Goal: Information Seeking & Learning: Compare options

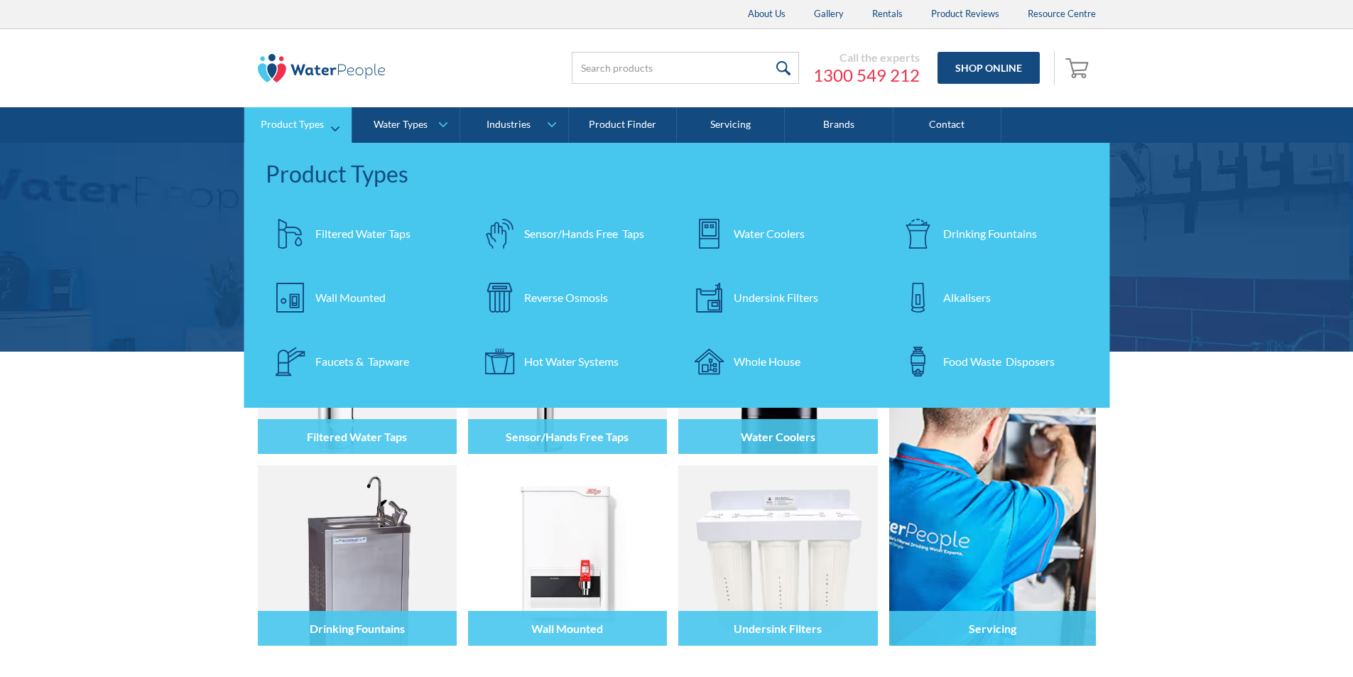
click at [339, 225] on div "Filtered Water Taps" at bounding box center [362, 233] width 95 height 17
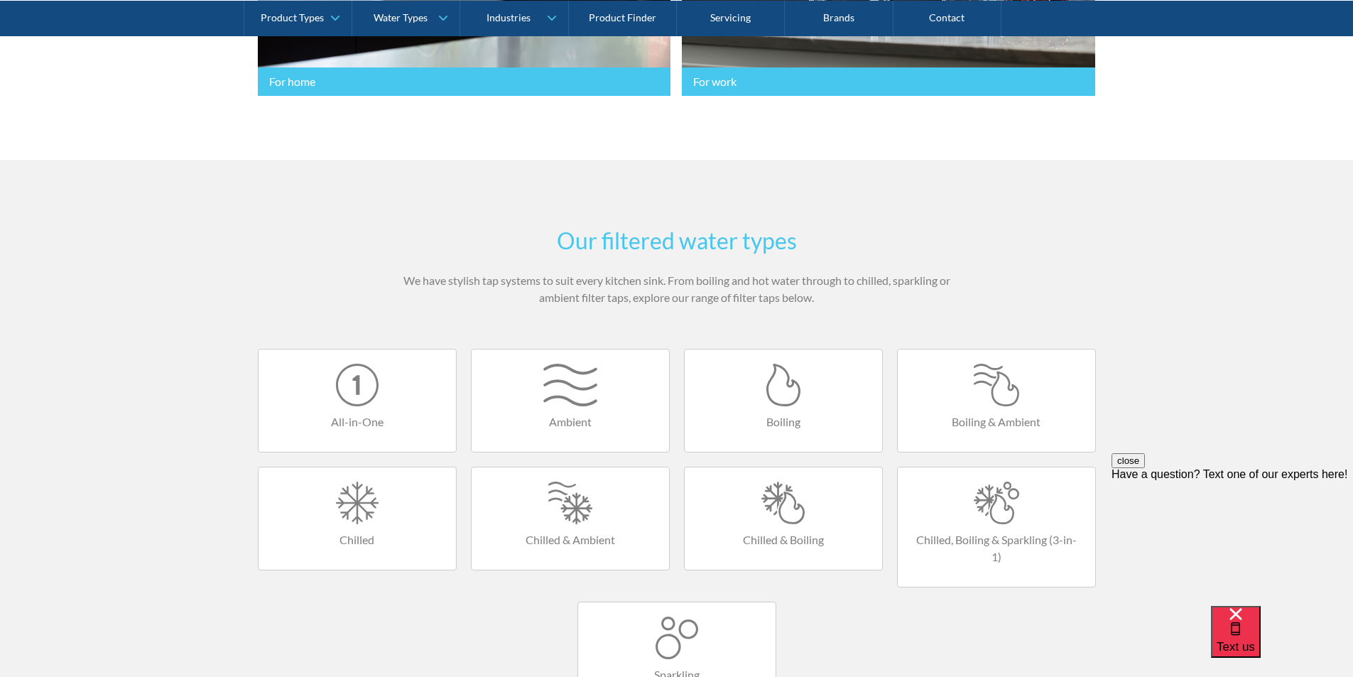
click at [773, 515] on div at bounding box center [783, 502] width 169 height 43
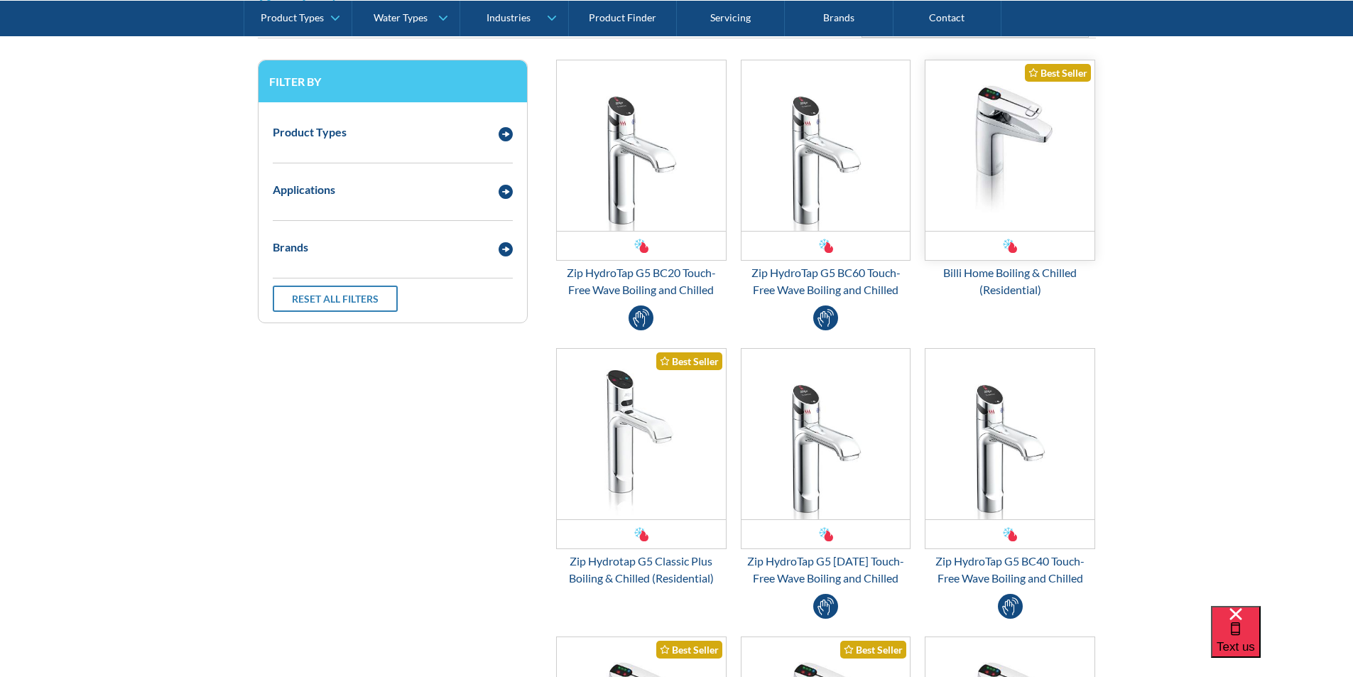
click at [995, 192] on img "Email Form 3" at bounding box center [1009, 145] width 169 height 170
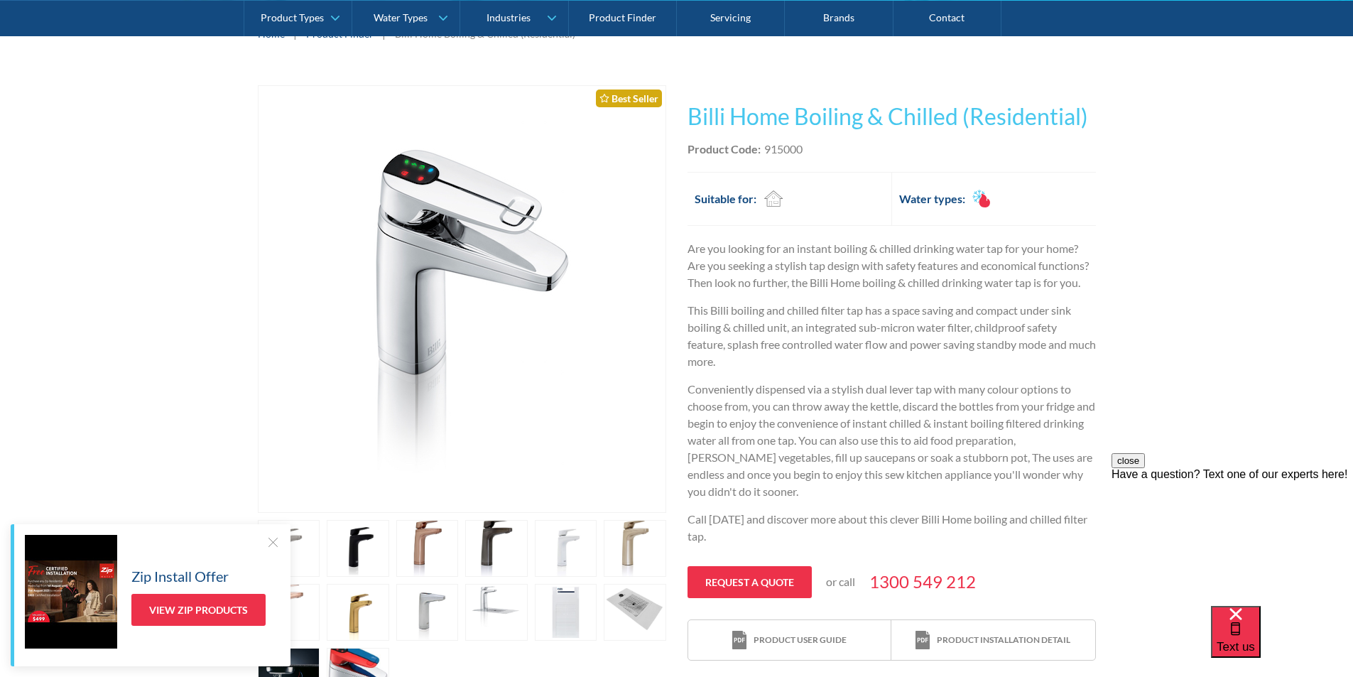
scroll to position [213, 0]
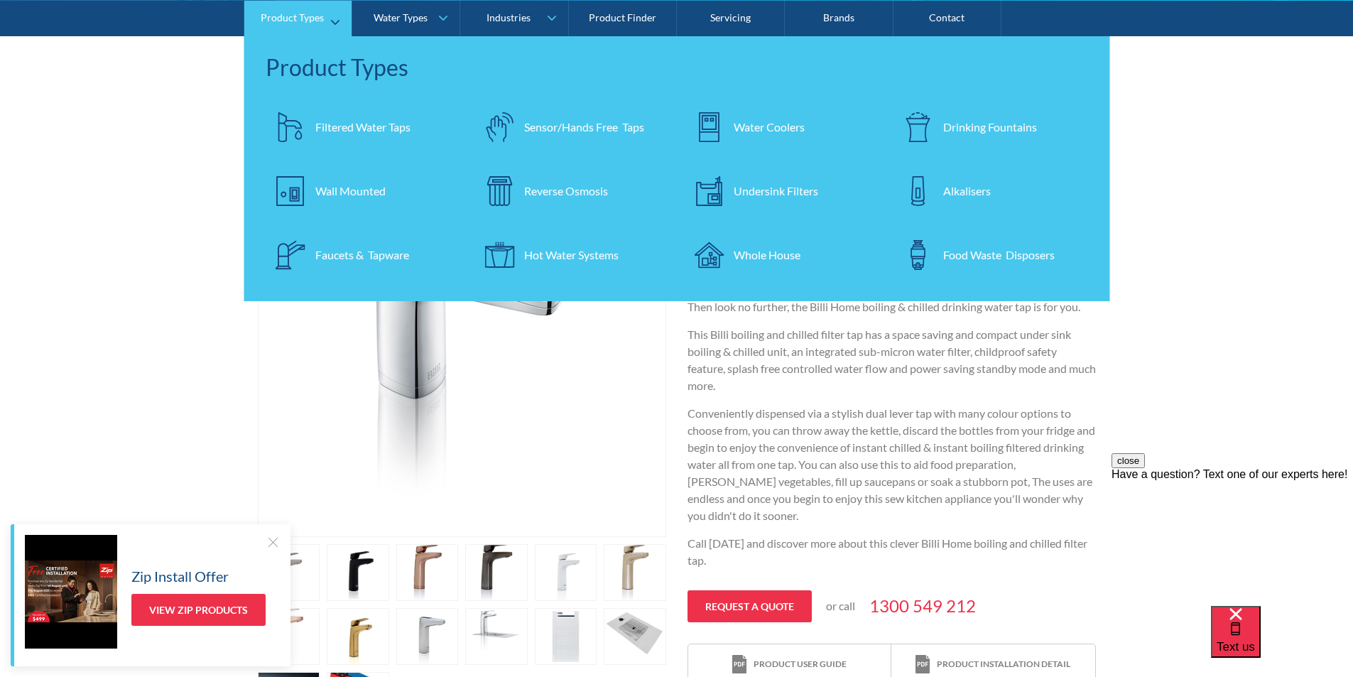
click at [329, 122] on div "Filtered Water Taps" at bounding box center [362, 126] width 95 height 17
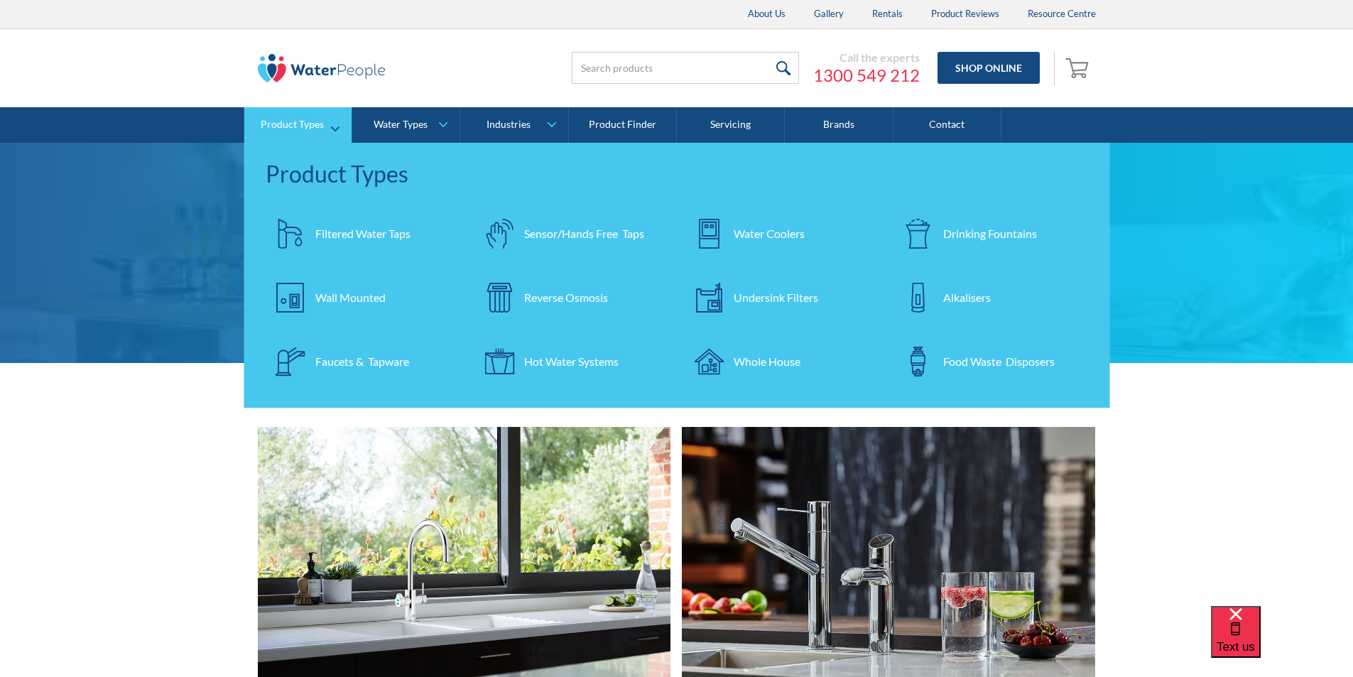
click at [328, 234] on div "Filtered Water Taps" at bounding box center [362, 233] width 95 height 17
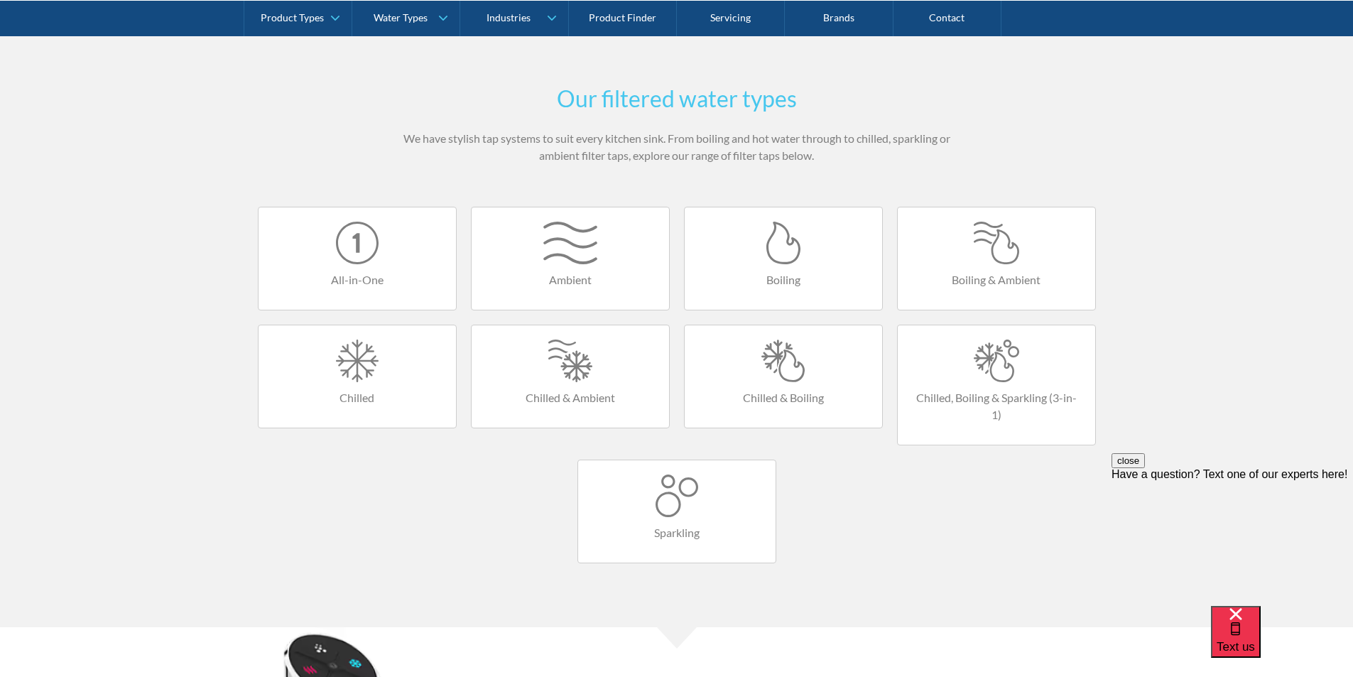
click at [356, 261] on div at bounding box center [357, 243] width 169 height 43
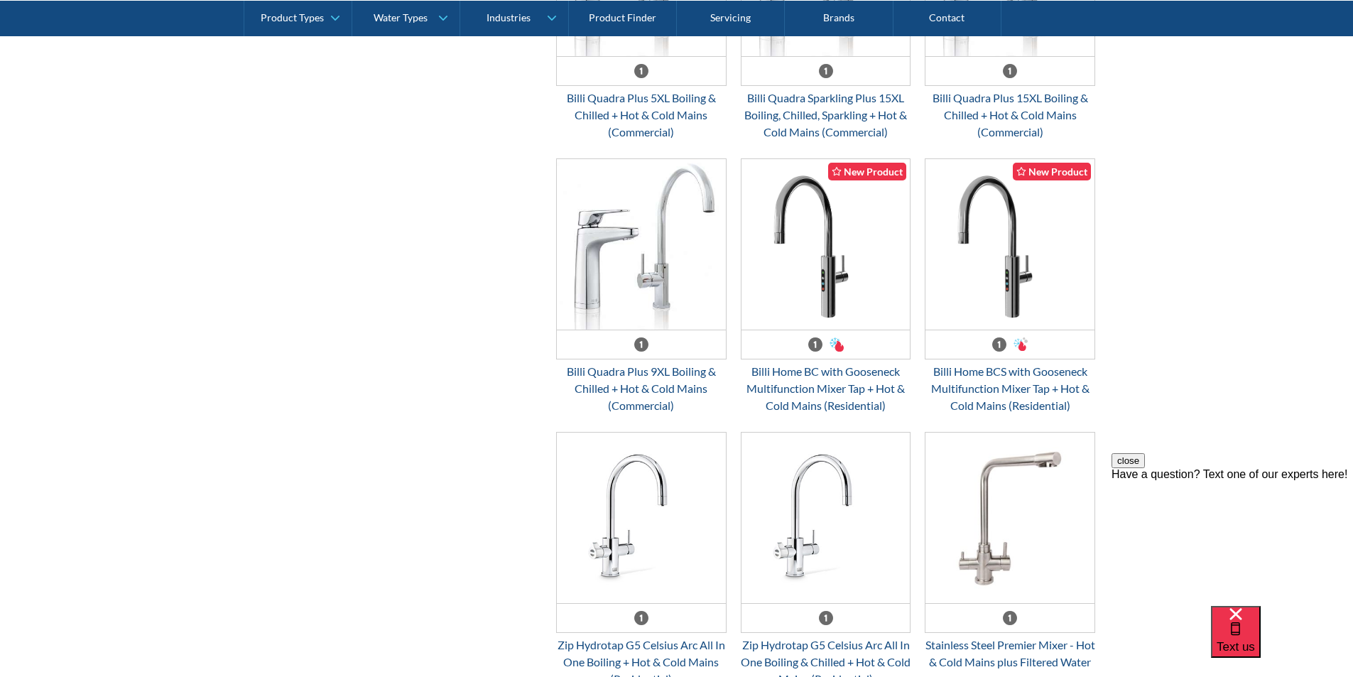
scroll to position [781, 0]
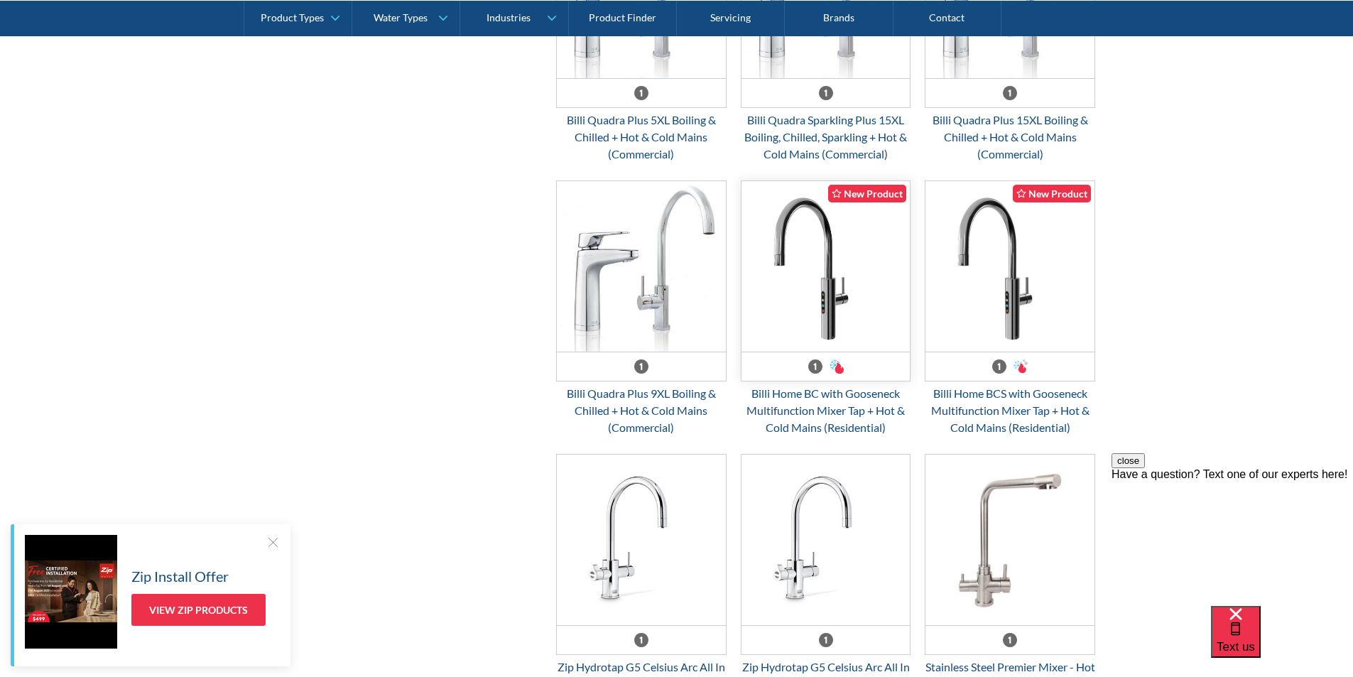
click at [824, 321] on img "Email Form 3" at bounding box center [825, 266] width 169 height 170
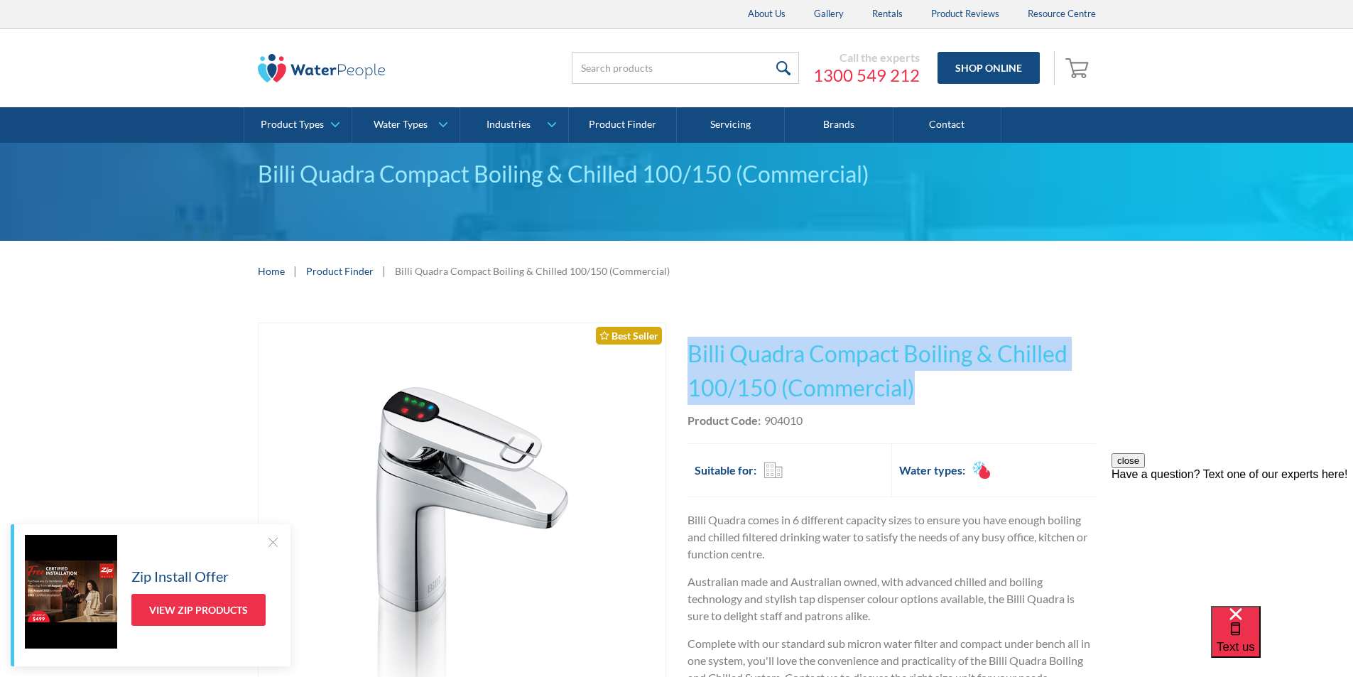
drag, startPoint x: 885, startPoint y: 379, endPoint x: 690, endPoint y: 355, distance: 196.7
click at [690, 355] on h1 "Billi Quadra Compact Boiling & Chilled 100/150 (Commercial)" at bounding box center [891, 371] width 408 height 68
copy h1 "Billi Quadra Compact Boiling & Chilled 100/150 (Commercial)"
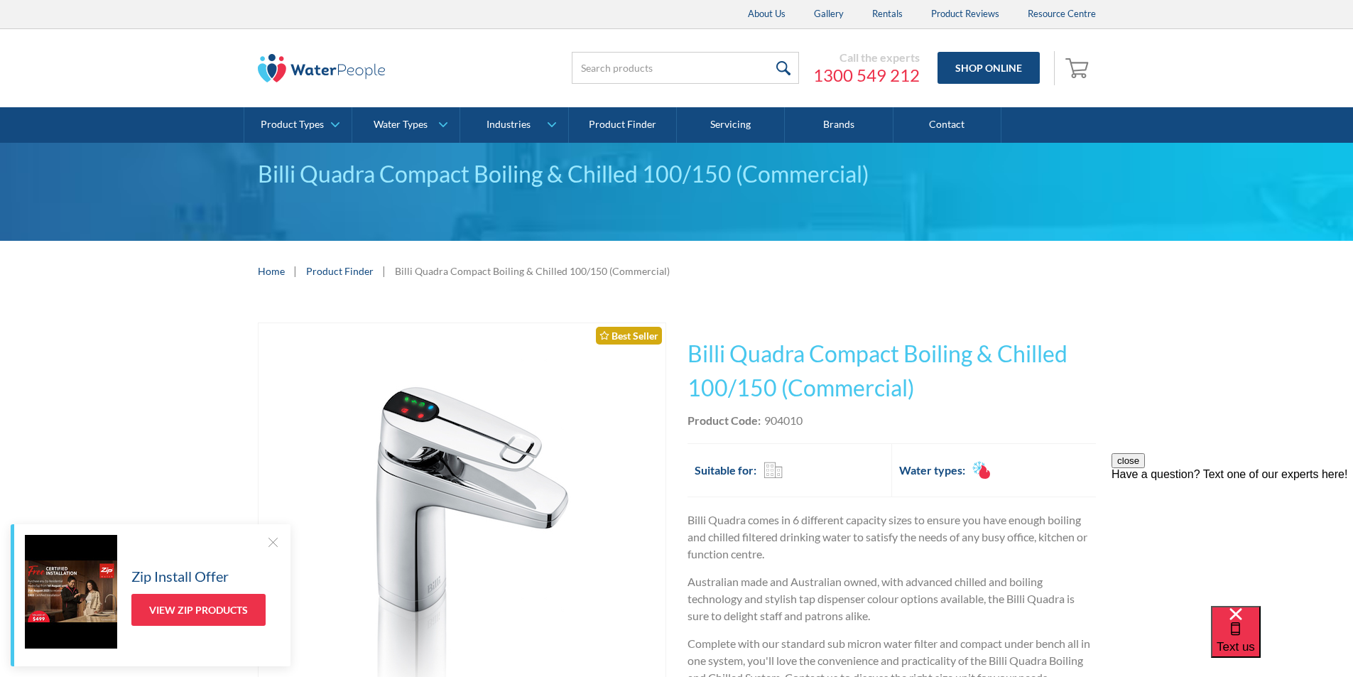
click at [804, 413] on div "Product Code: 904010" at bounding box center [891, 420] width 408 height 17
drag, startPoint x: 809, startPoint y: 420, endPoint x: 766, endPoint y: 427, distance: 43.9
click at [766, 426] on div "Product Code: 904010" at bounding box center [891, 420] width 408 height 17
copy div "904010"
click at [812, 423] on div "Product Code: 904010" at bounding box center [891, 420] width 408 height 17
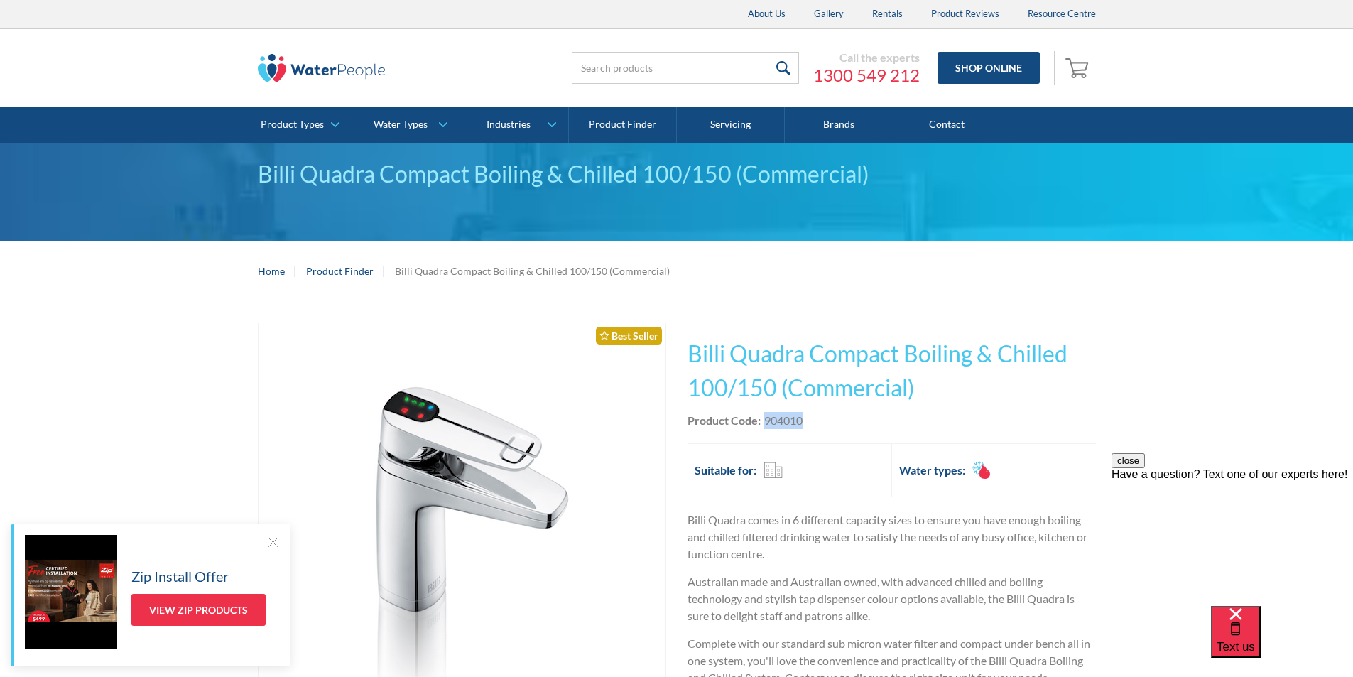
drag, startPoint x: 812, startPoint y: 422, endPoint x: 766, endPoint y: 420, distance: 45.5
click at [766, 420] on div "Product Code: 904010" at bounding box center [891, 420] width 408 height 17
copy div "904010"
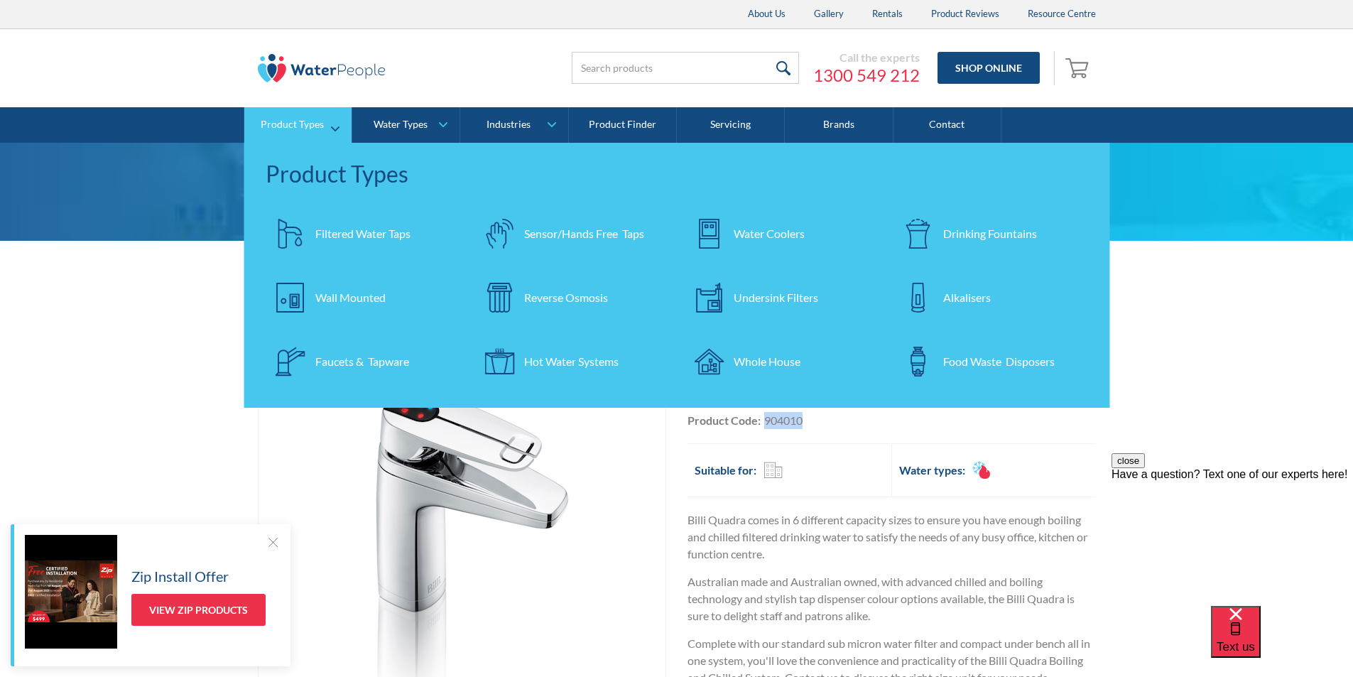
click at [773, 299] on div "Undersink Filters" at bounding box center [775, 297] width 84 height 17
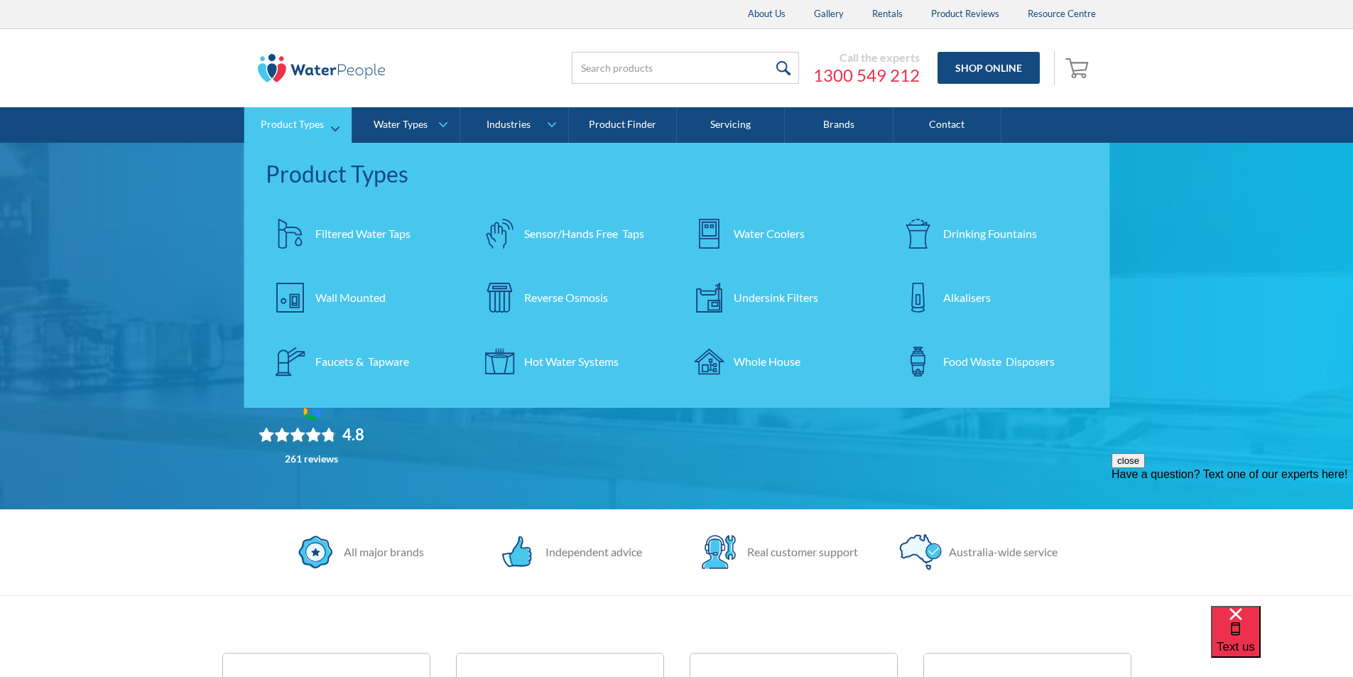
click at [759, 296] on div "Undersink Filters" at bounding box center [775, 297] width 84 height 17
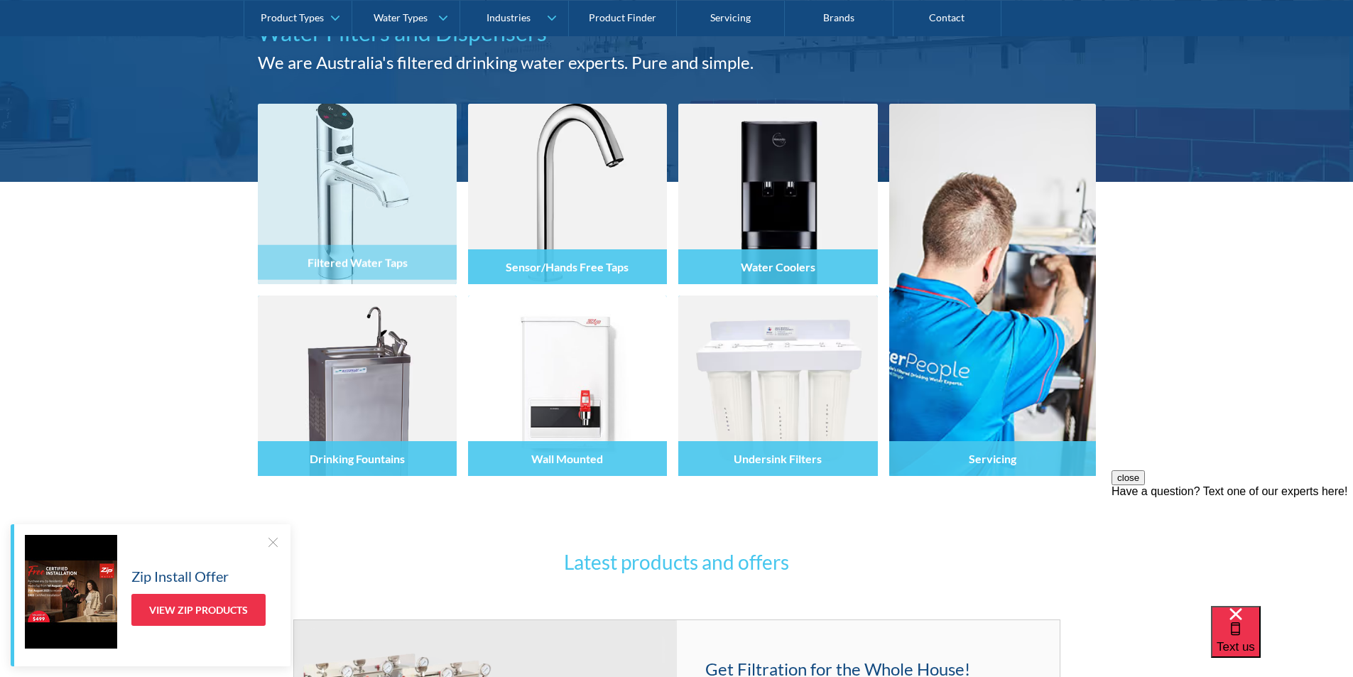
scroll to position [213, 0]
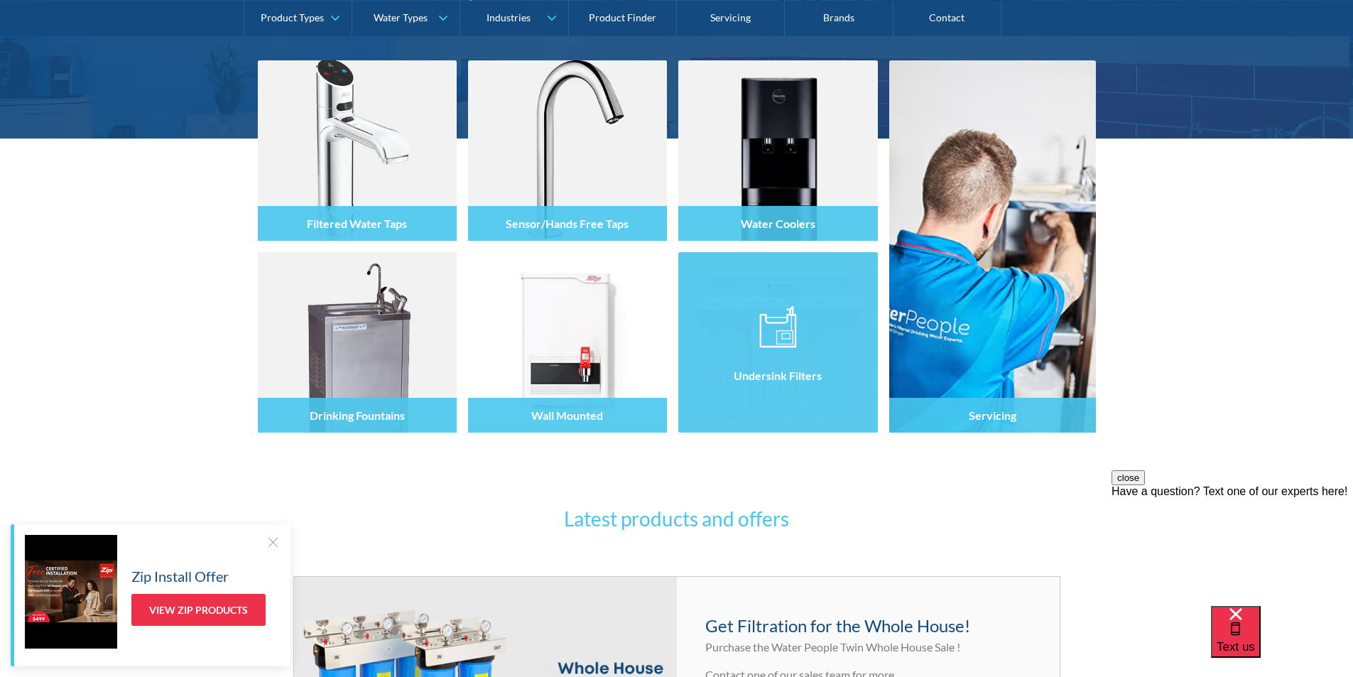
click at [797, 359] on div "Undersink Filters" at bounding box center [777, 375] width 199 height 35
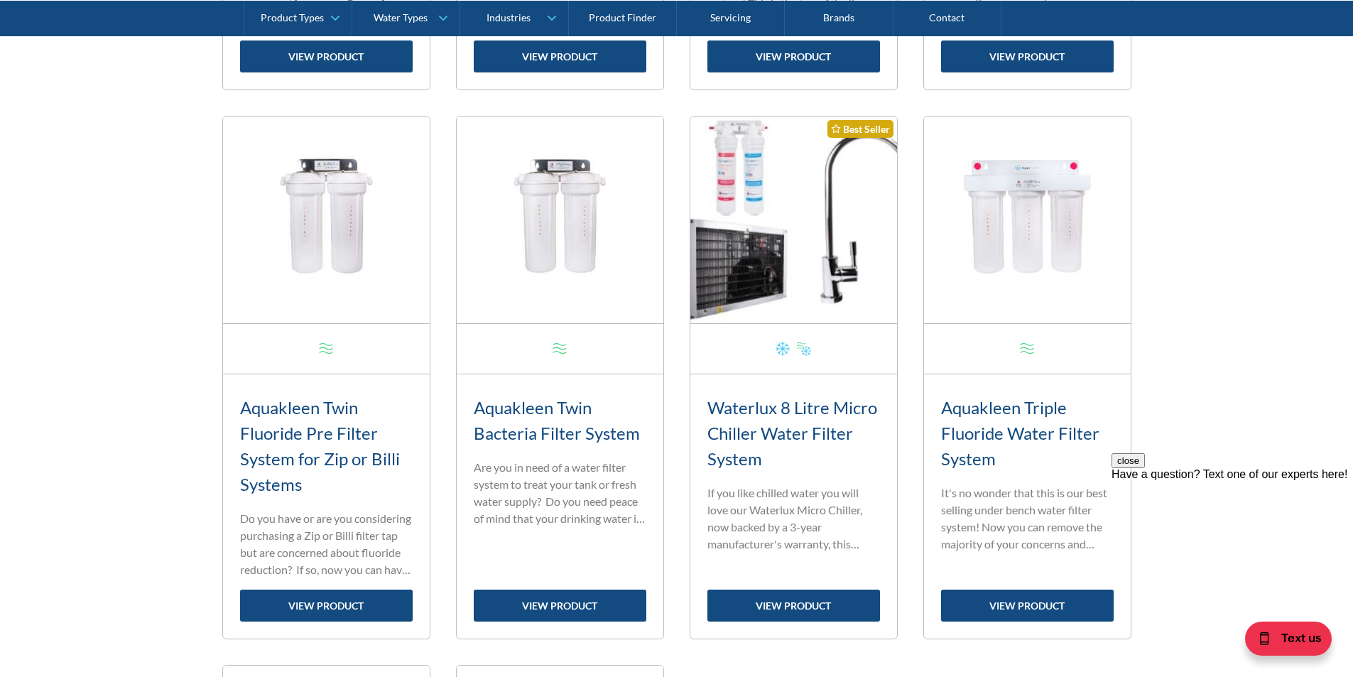
scroll to position [1132, 0]
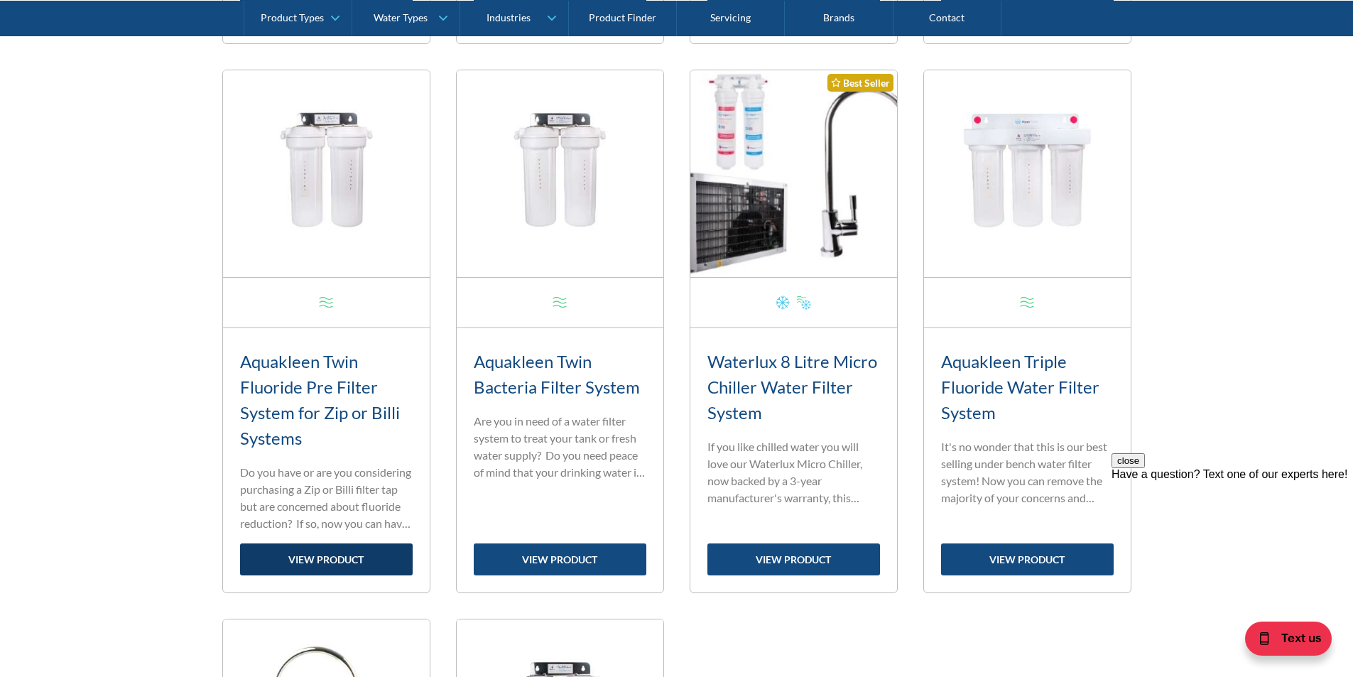
click at [320, 555] on link "view product" at bounding box center [326, 559] width 173 height 32
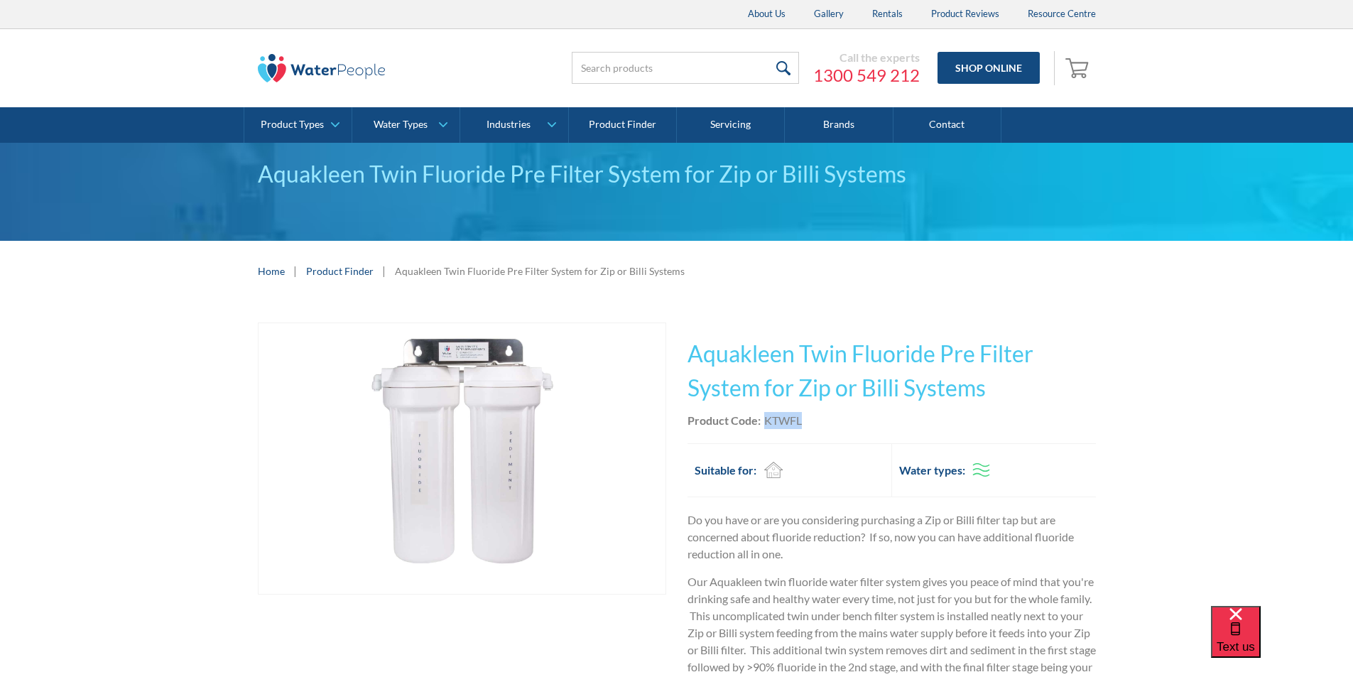
drag, startPoint x: 814, startPoint y: 422, endPoint x: 770, endPoint y: 420, distance: 44.0
click at [767, 420] on div "Product Code: KTWFL" at bounding box center [891, 420] width 408 height 17
copy div "KTWFL"
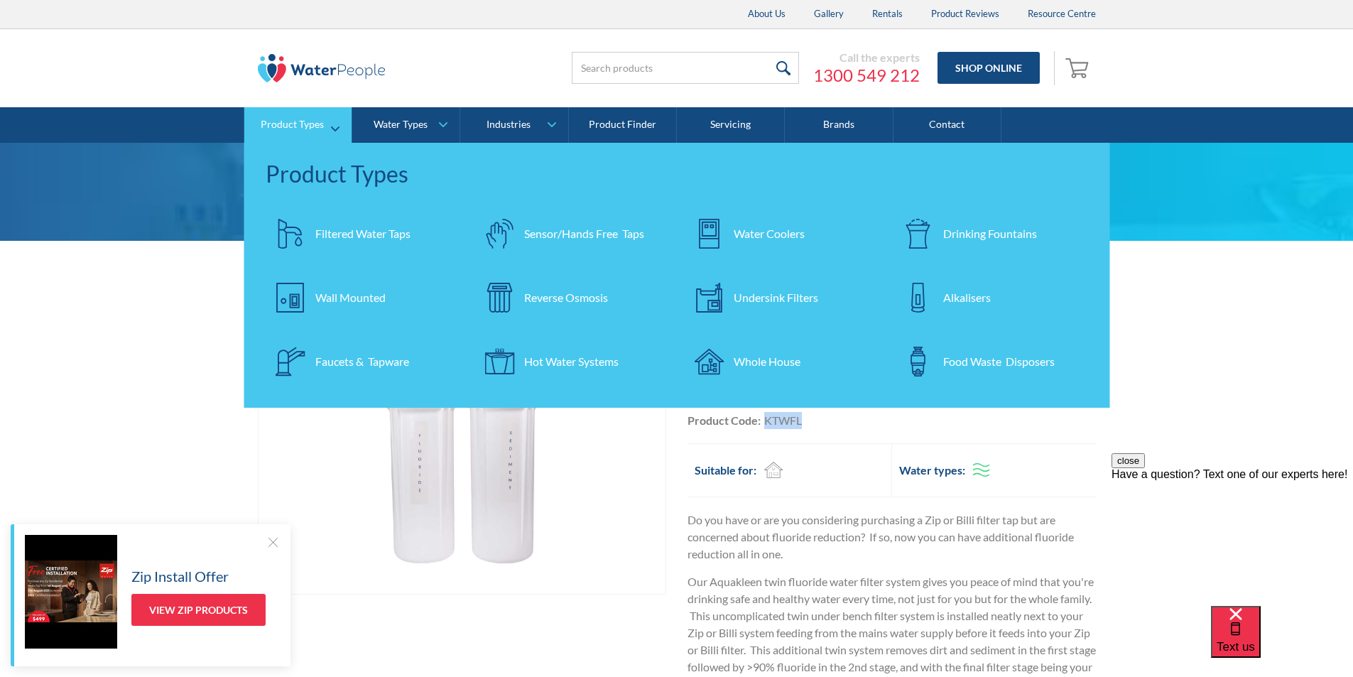
click at [334, 234] on div "Filtered Water Taps" at bounding box center [362, 233] width 95 height 17
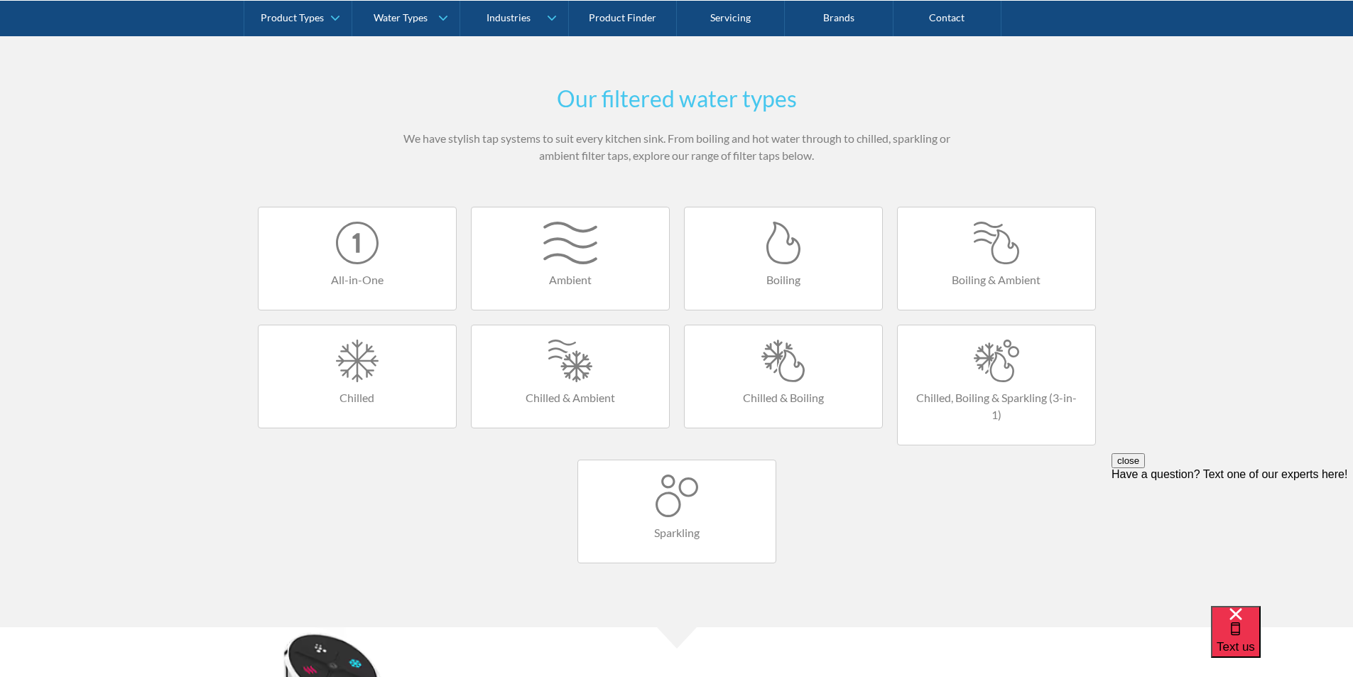
click at [353, 268] on link "All-in-One" at bounding box center [357, 259] width 199 height 104
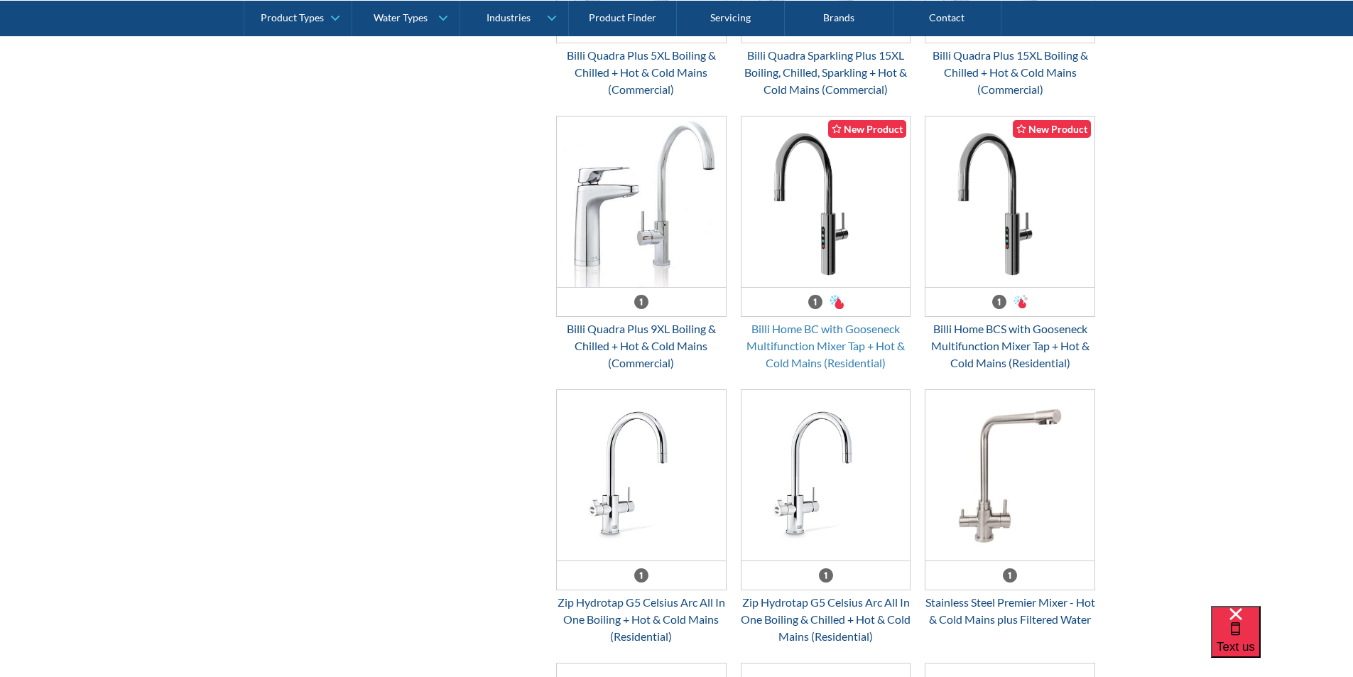
scroll to position [852, 0]
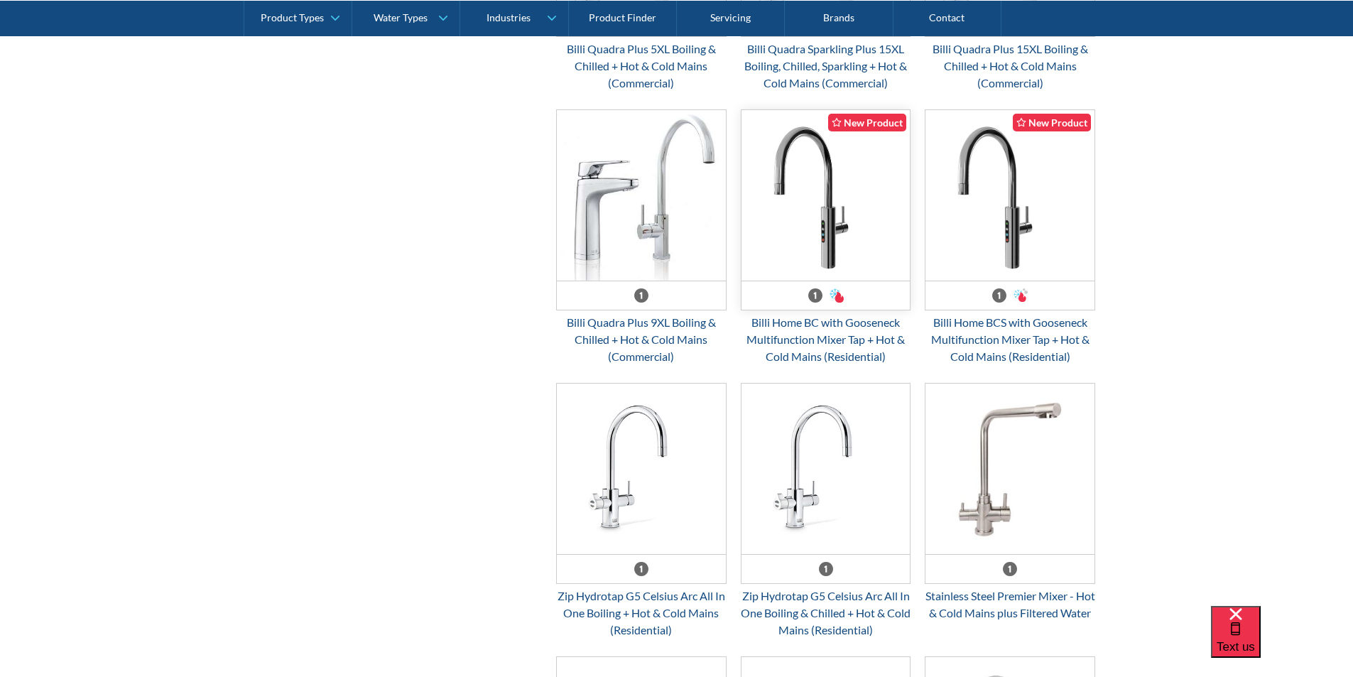
click at [825, 251] on img "Email Form 3" at bounding box center [825, 195] width 169 height 170
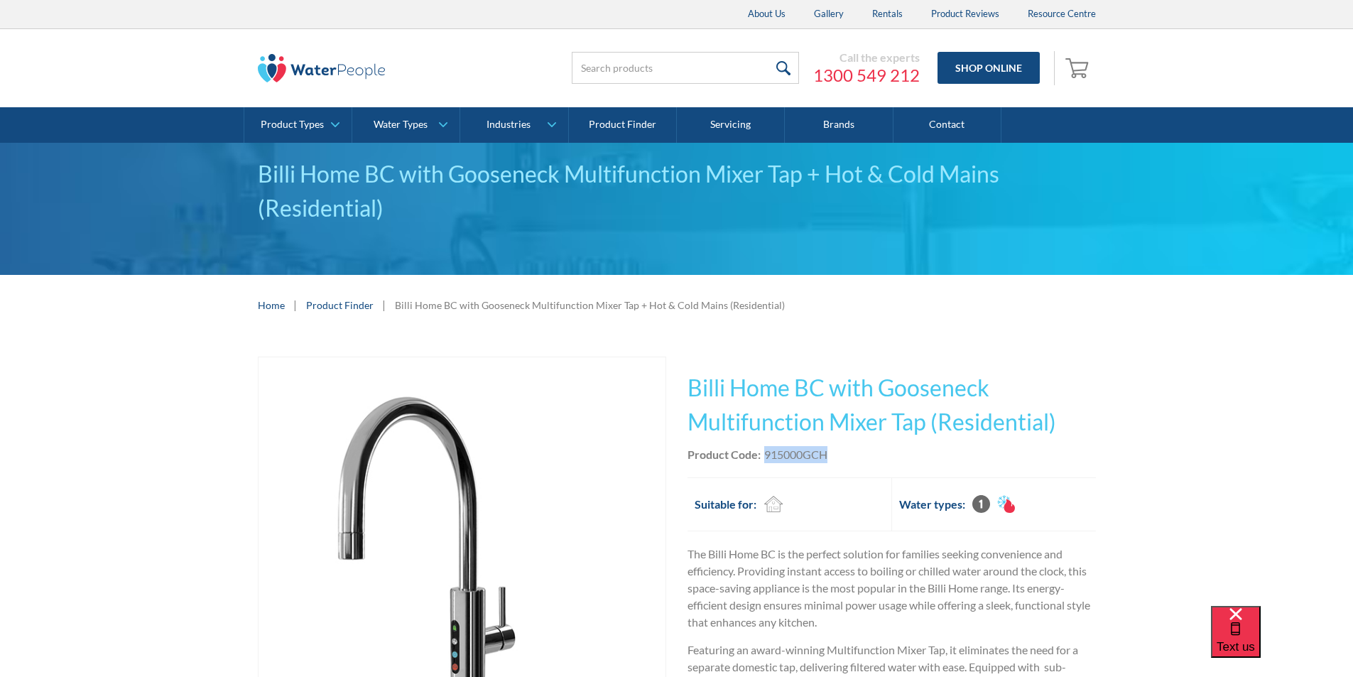
drag, startPoint x: 836, startPoint y: 454, endPoint x: 762, endPoint y: 459, distance: 74.0
click at [762, 459] on div "Product Code: 915000GCH" at bounding box center [891, 454] width 408 height 17
copy div "915000GCH"
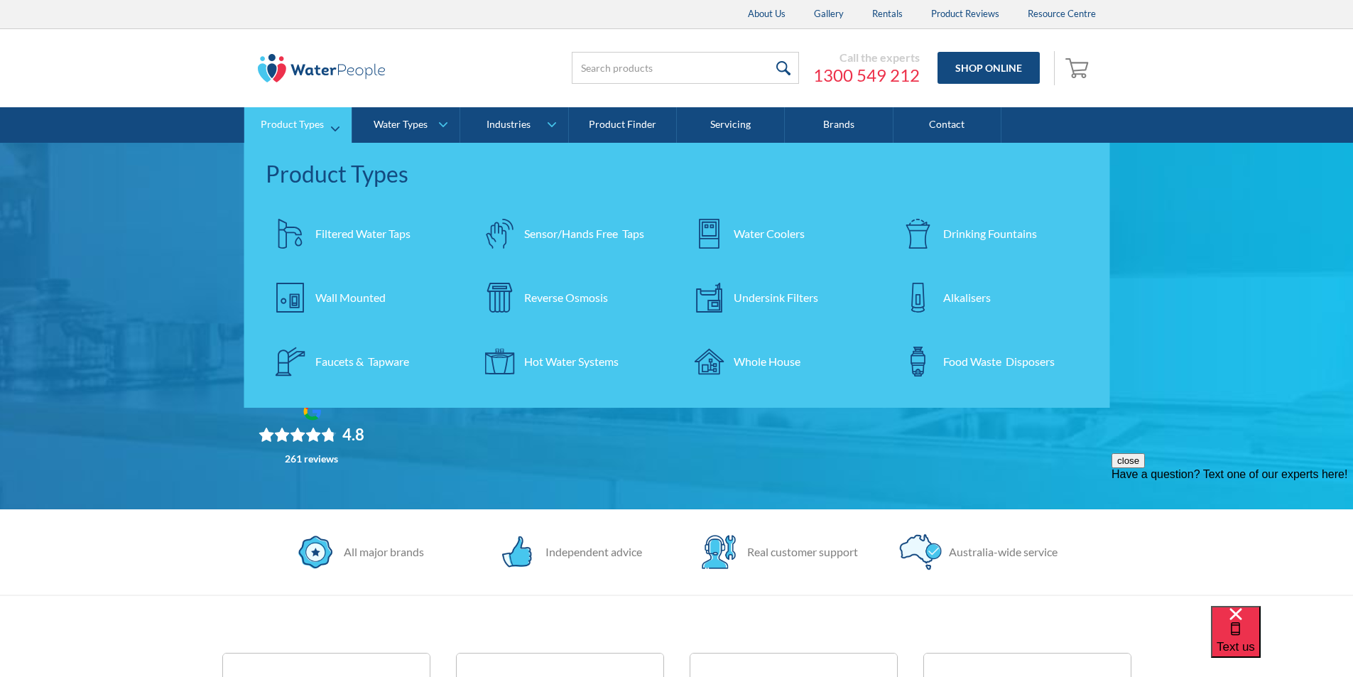
click at [345, 227] on div "Filtered Water Taps" at bounding box center [362, 233] width 95 height 17
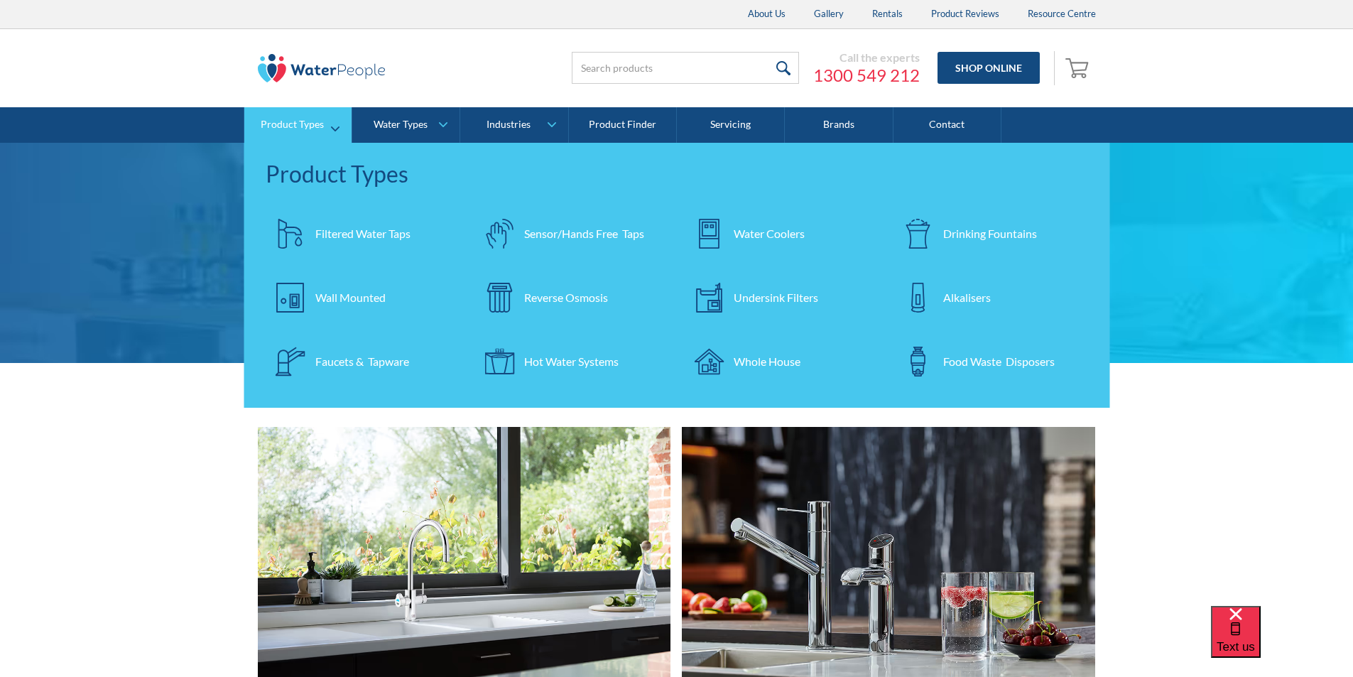
click at [779, 290] on div "Undersink Filters" at bounding box center [775, 297] width 84 height 17
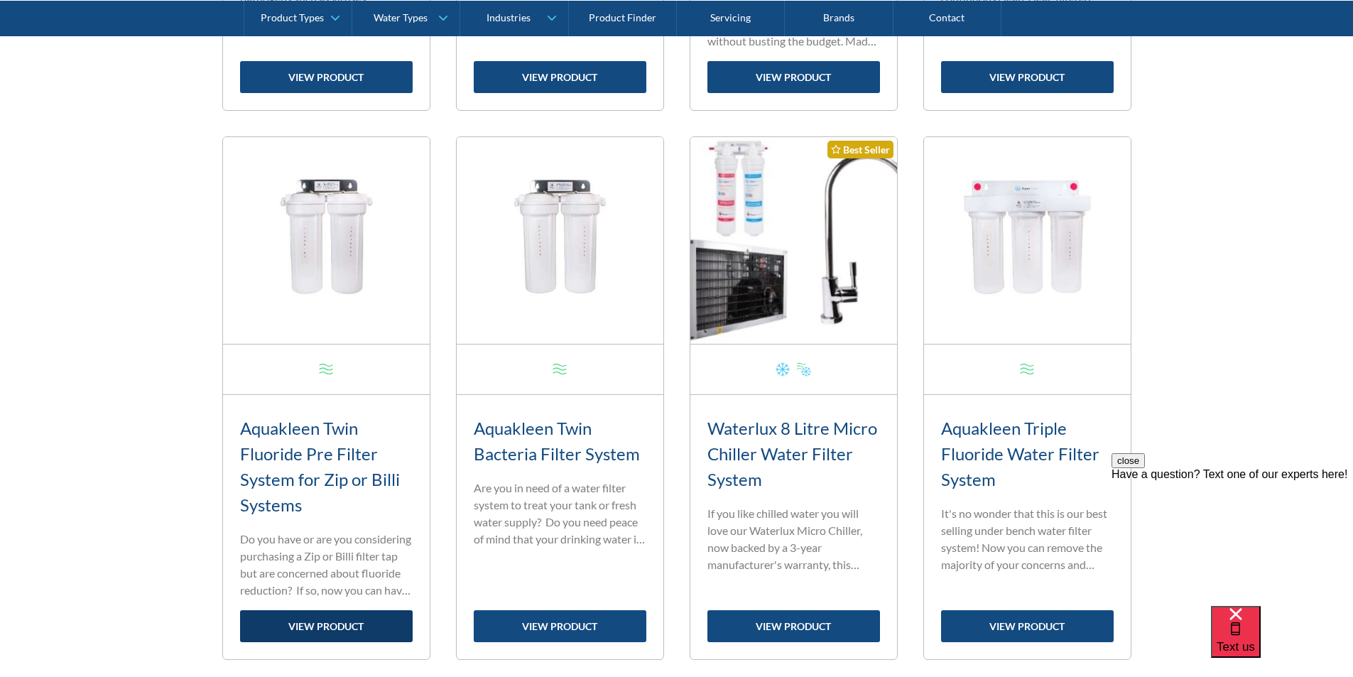
click at [310, 622] on link "view product" at bounding box center [326, 626] width 173 height 32
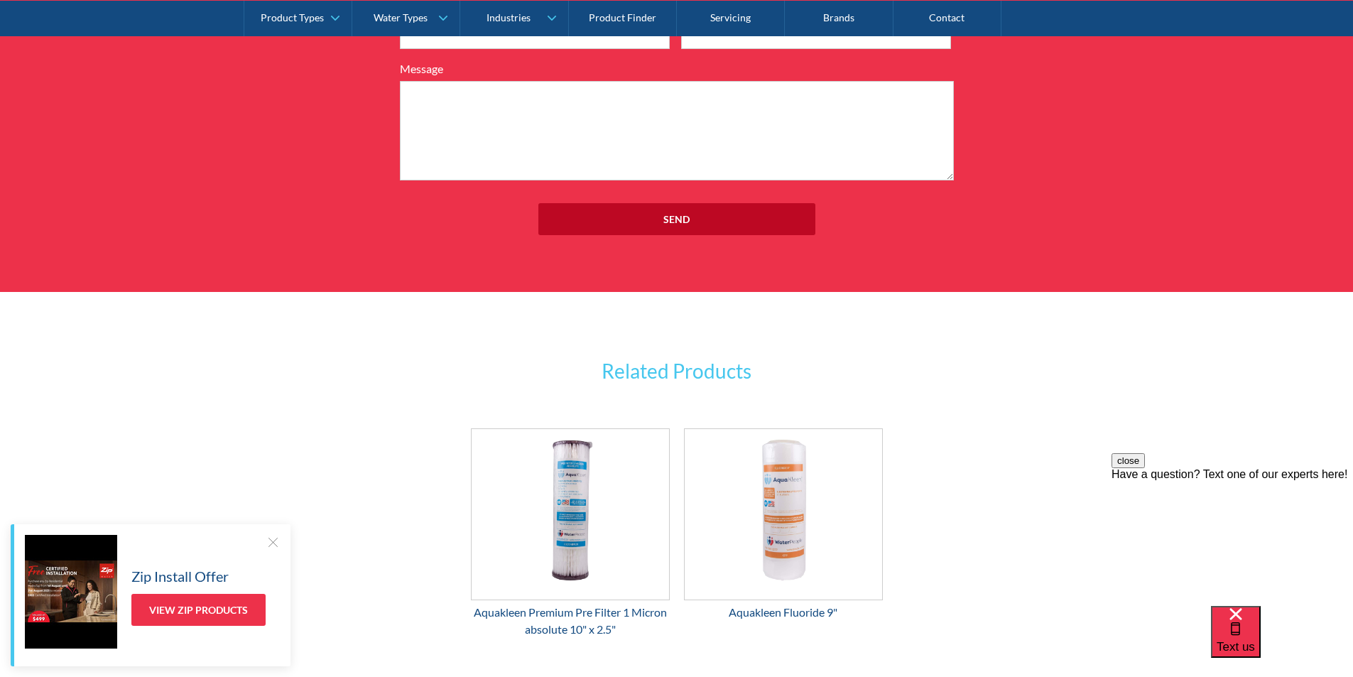
scroll to position [1844, 0]
